Goal: Information Seeking & Learning: Learn about a topic

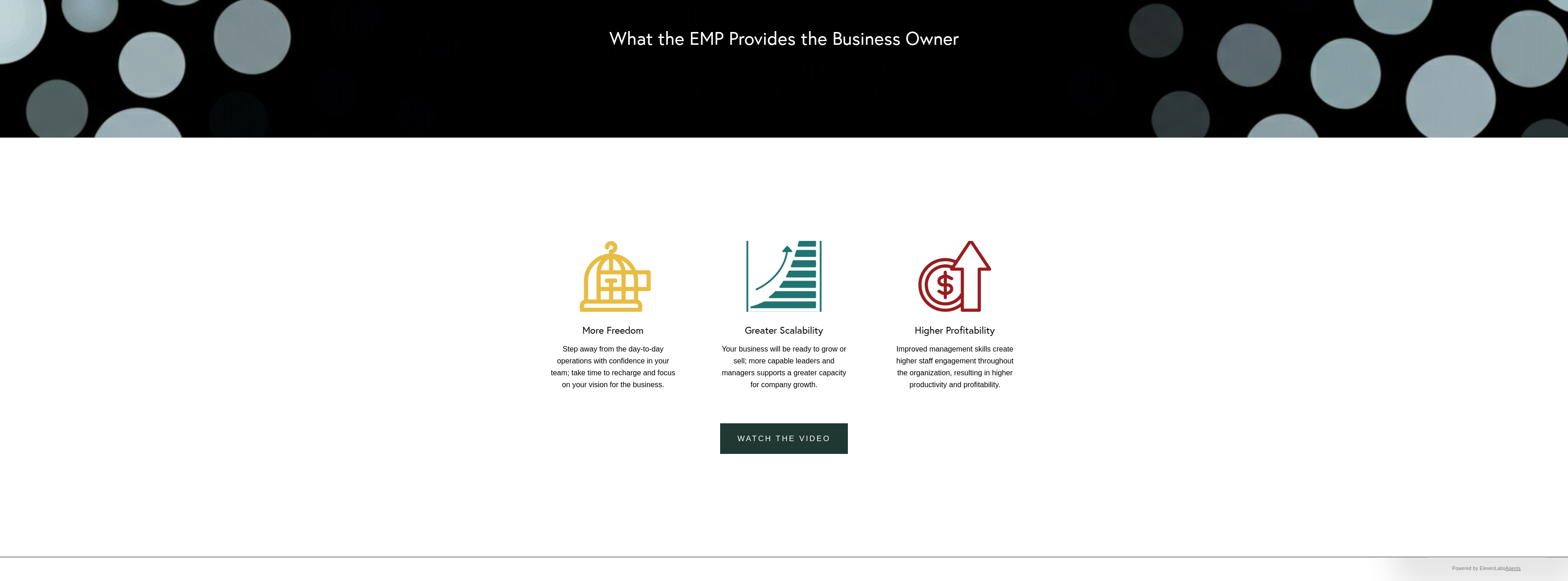
scroll to position [823, 0]
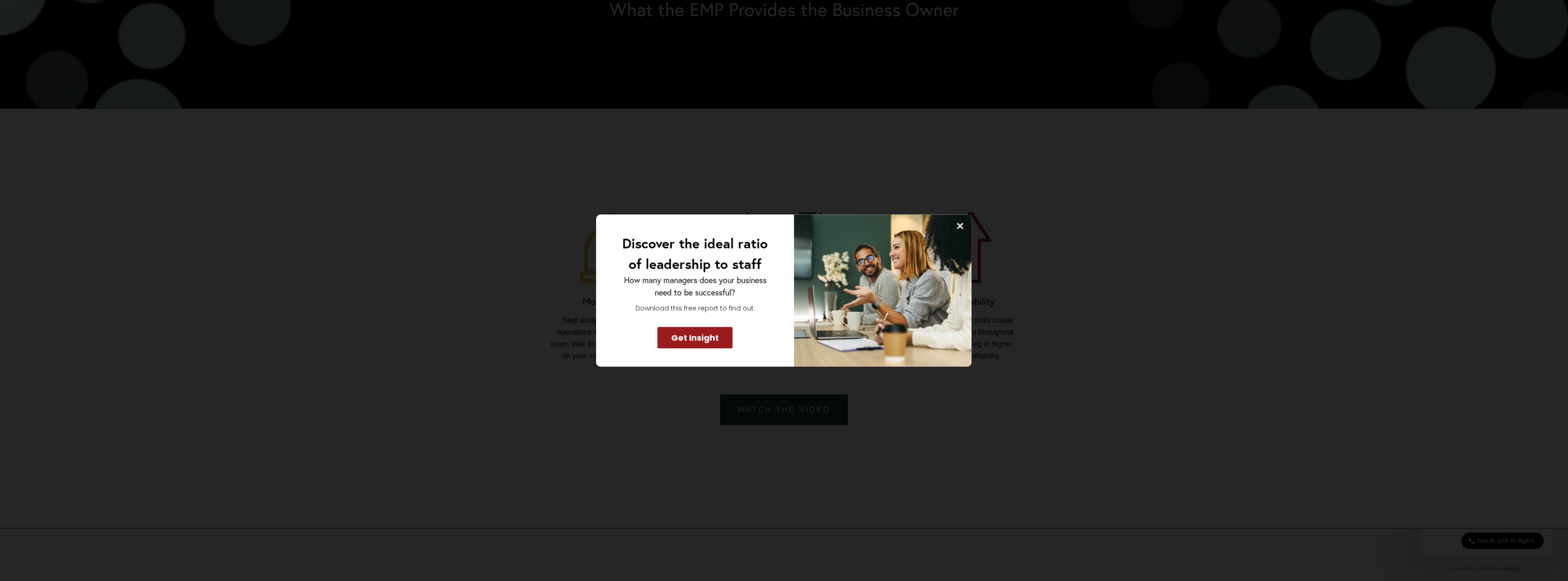
click at [766, 227] on icon at bounding box center [960, 226] width 6 height 6
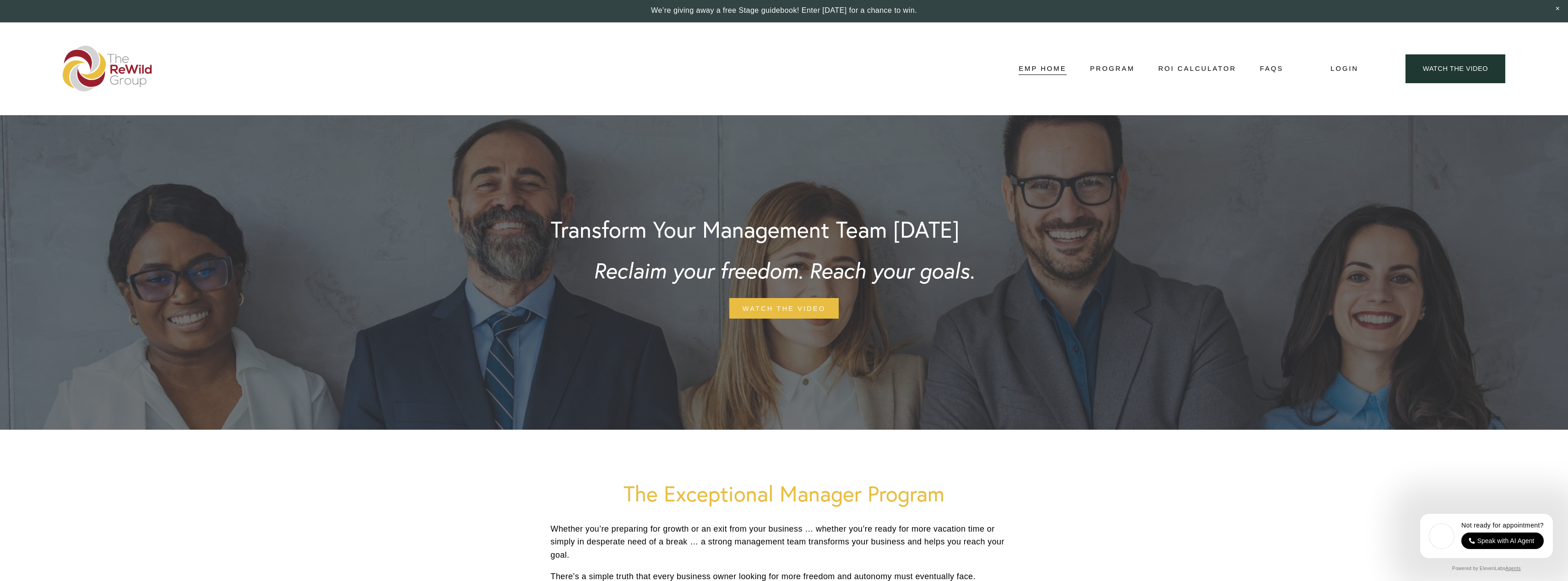
scroll to position [0, 0]
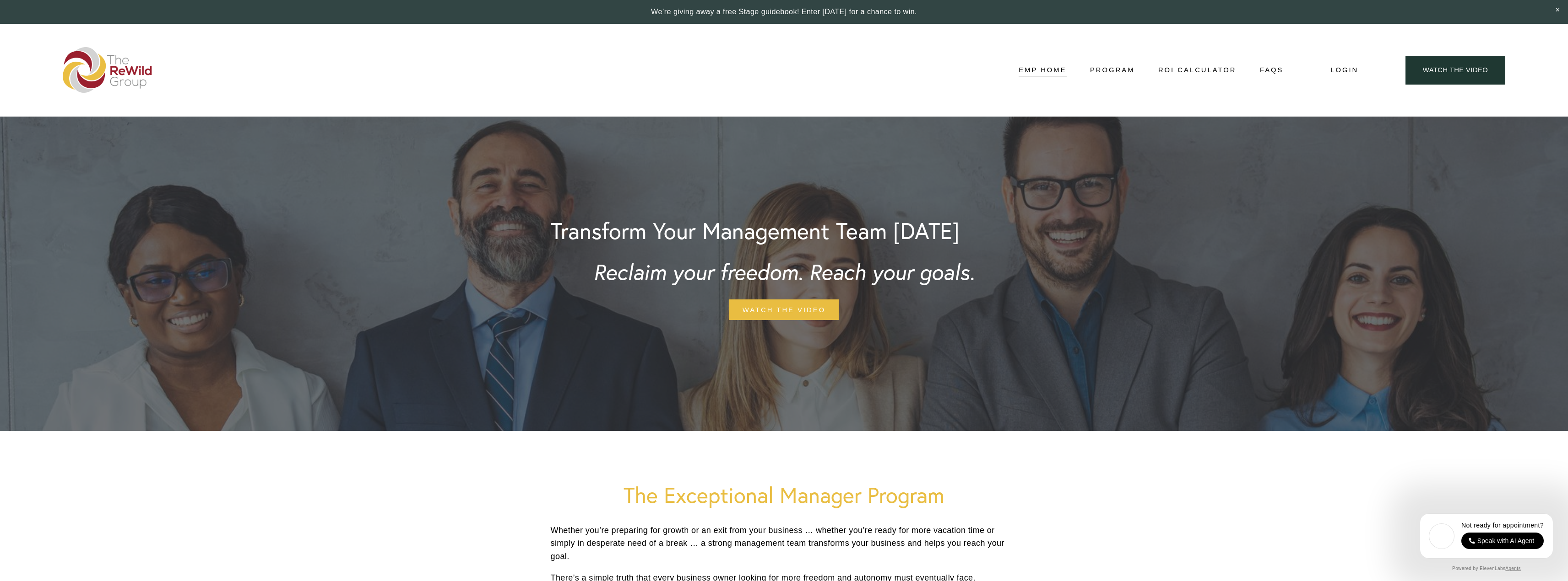
click at [766, 73] on link "EMP Home" at bounding box center [1043, 69] width 48 height 14
click at [740, 14] on link at bounding box center [784, 12] width 1568 height 24
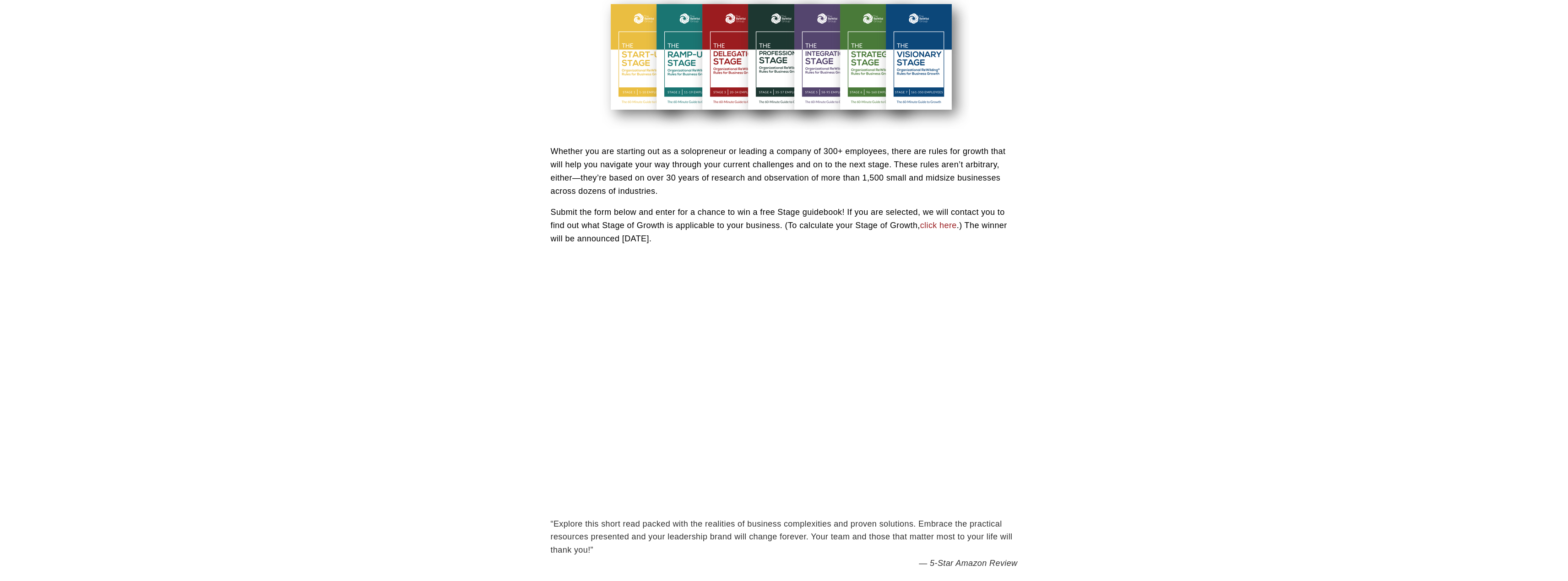
scroll to position [503, 0]
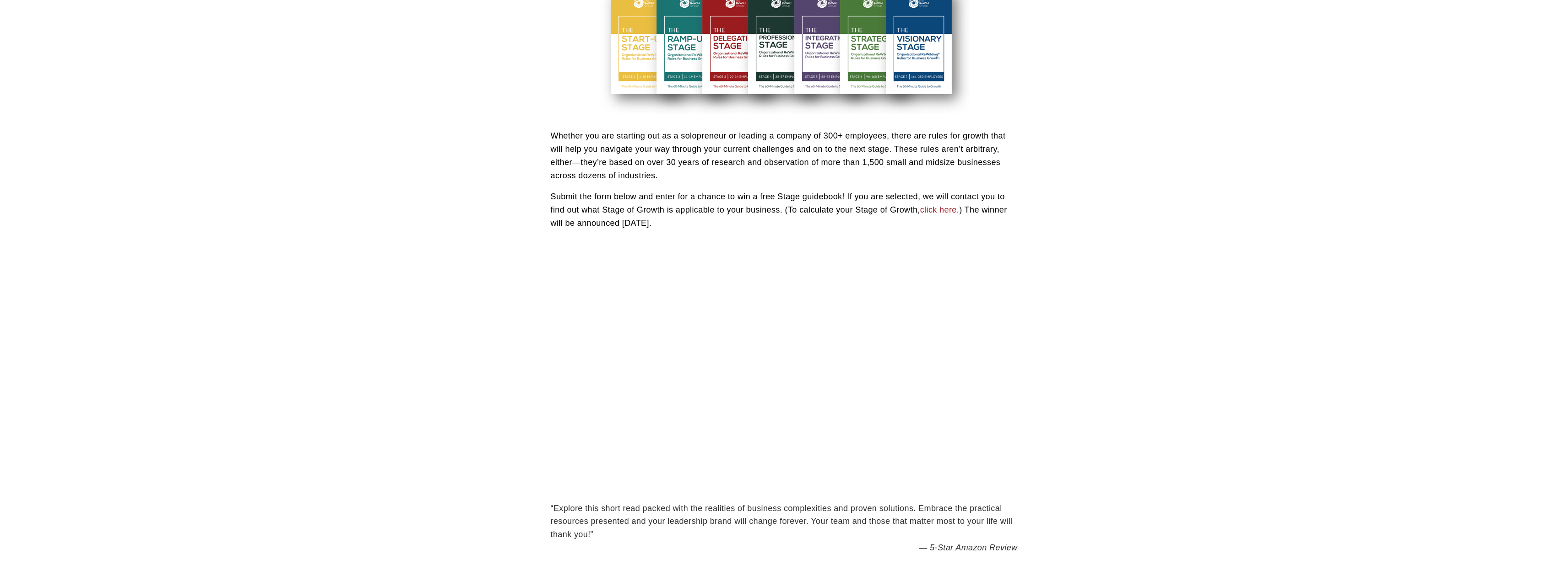
click at [950, 209] on link "click here" at bounding box center [938, 210] width 37 height 9
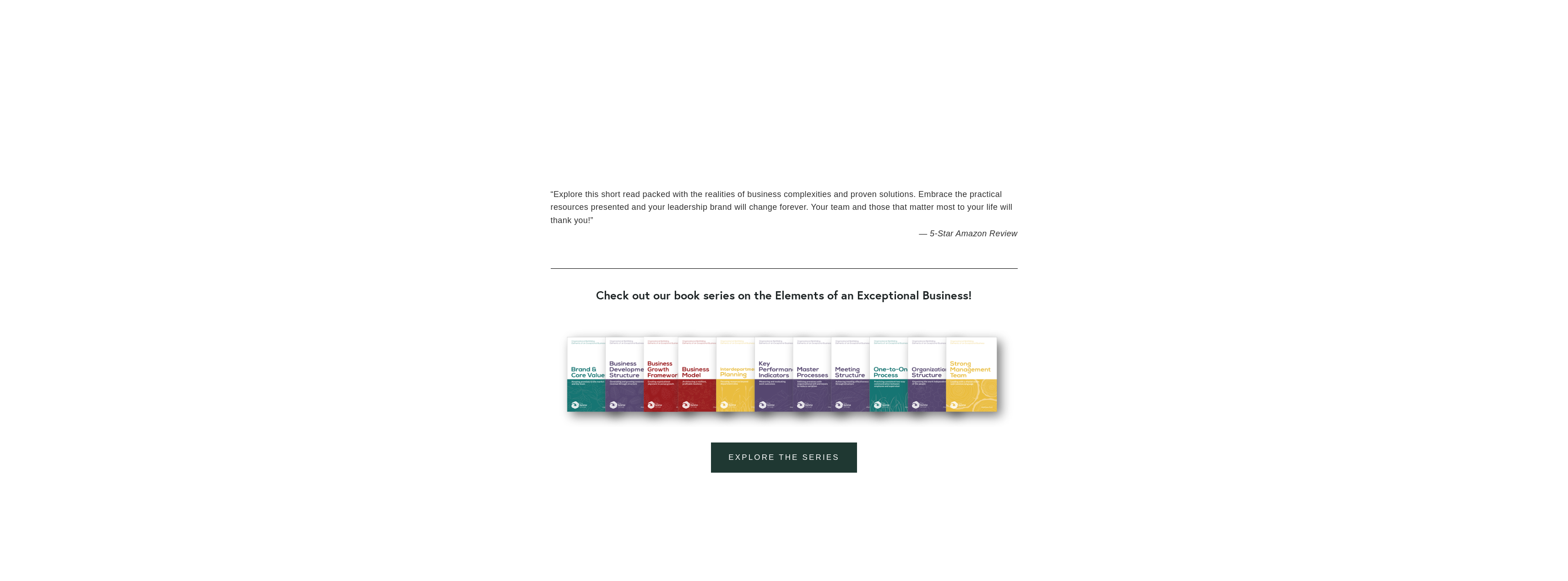
scroll to position [823, 0]
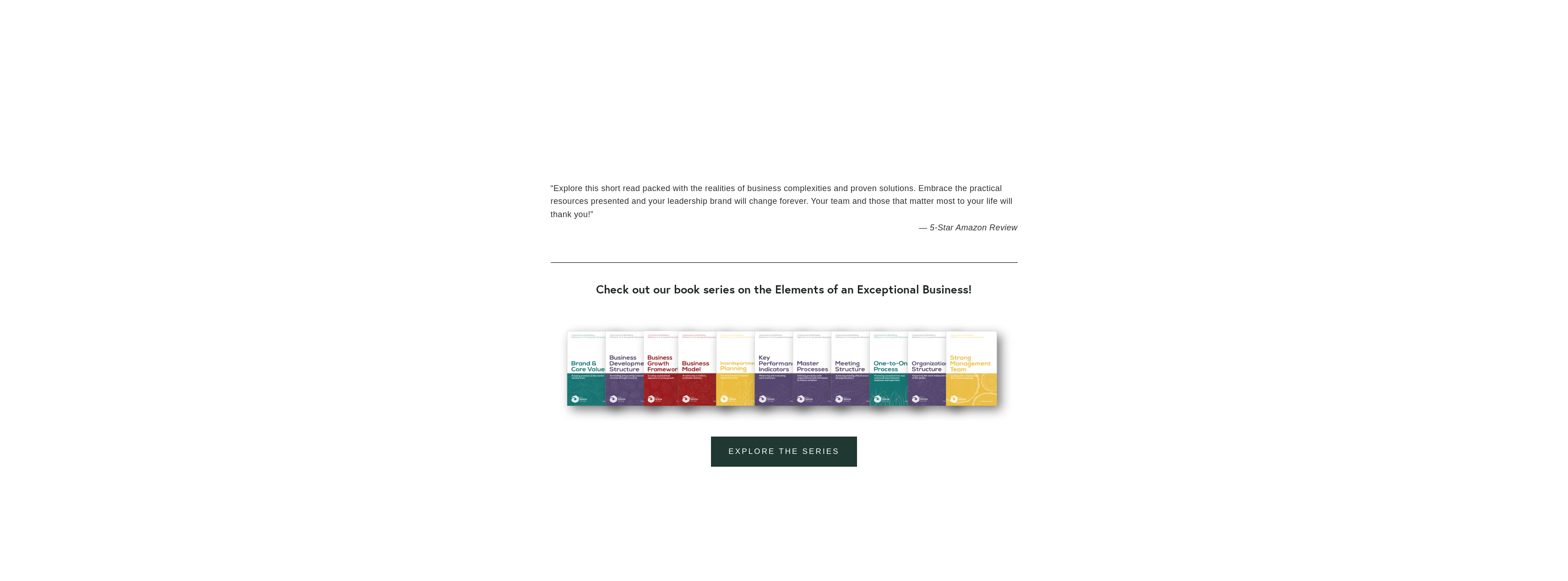
click at [784, 447] on link "Explore the series" at bounding box center [784, 452] width 146 height 31
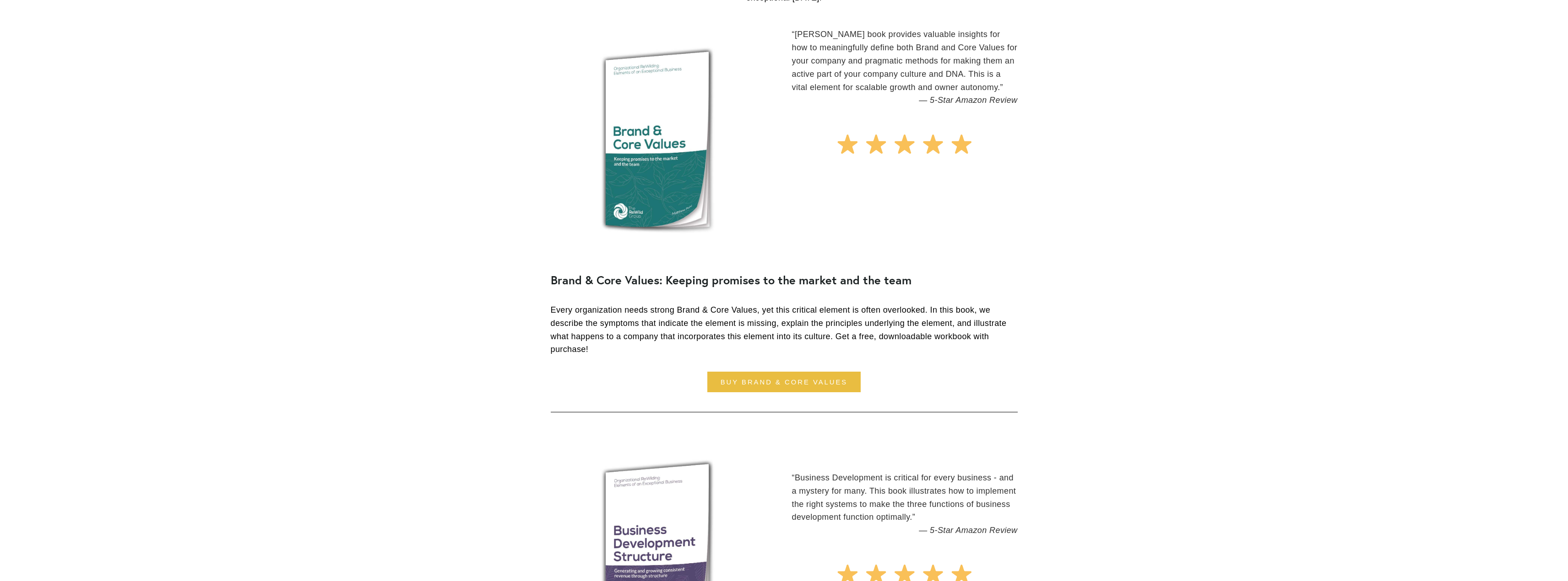
scroll to position [1326, 0]
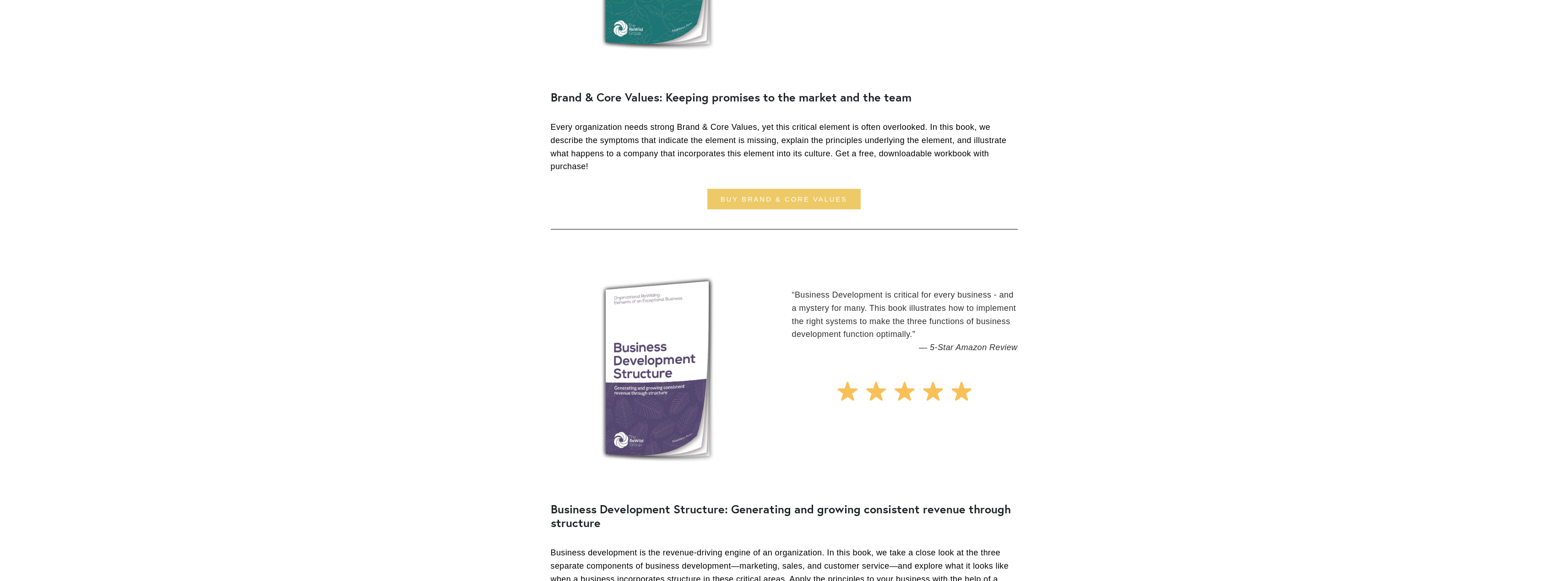
click at [742, 199] on link "buy brand & core values" at bounding box center [784, 199] width 153 height 21
